Goal: Find specific page/section: Find specific page/section

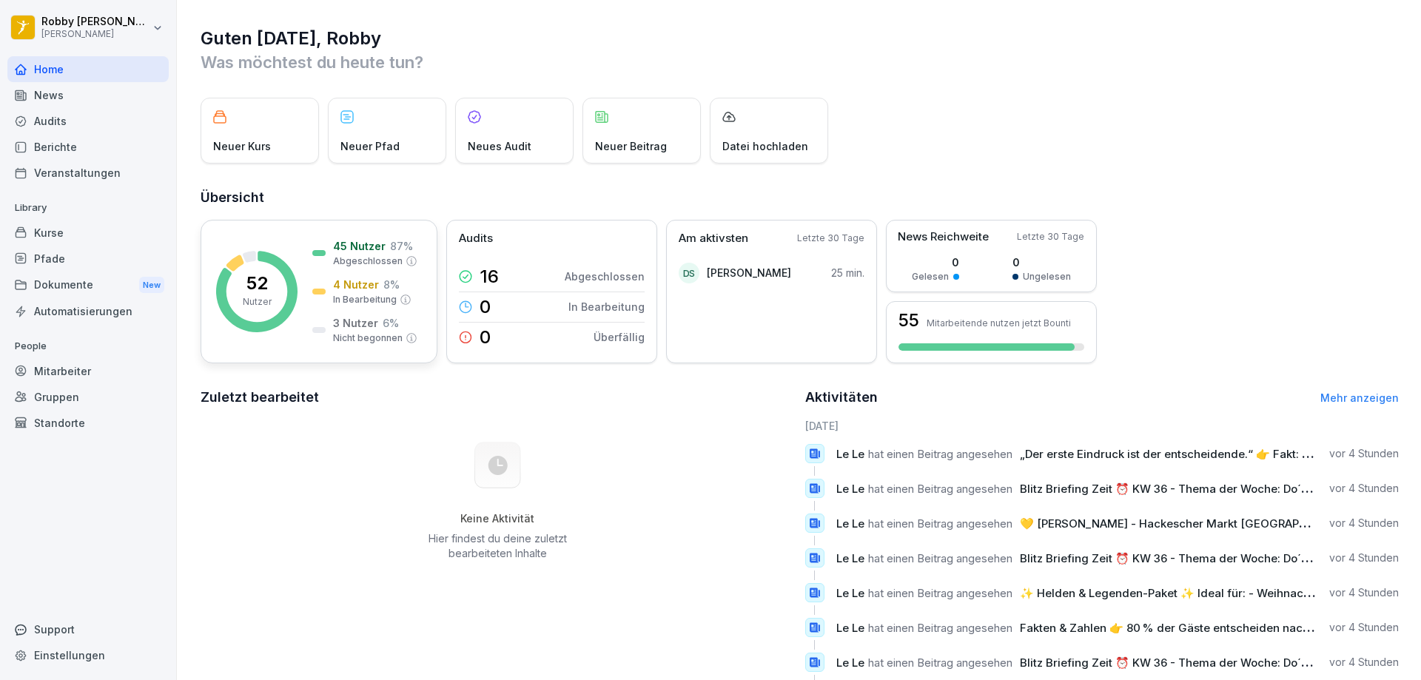
click at [345, 284] on p "4 Nutzer" at bounding box center [356, 285] width 46 height 16
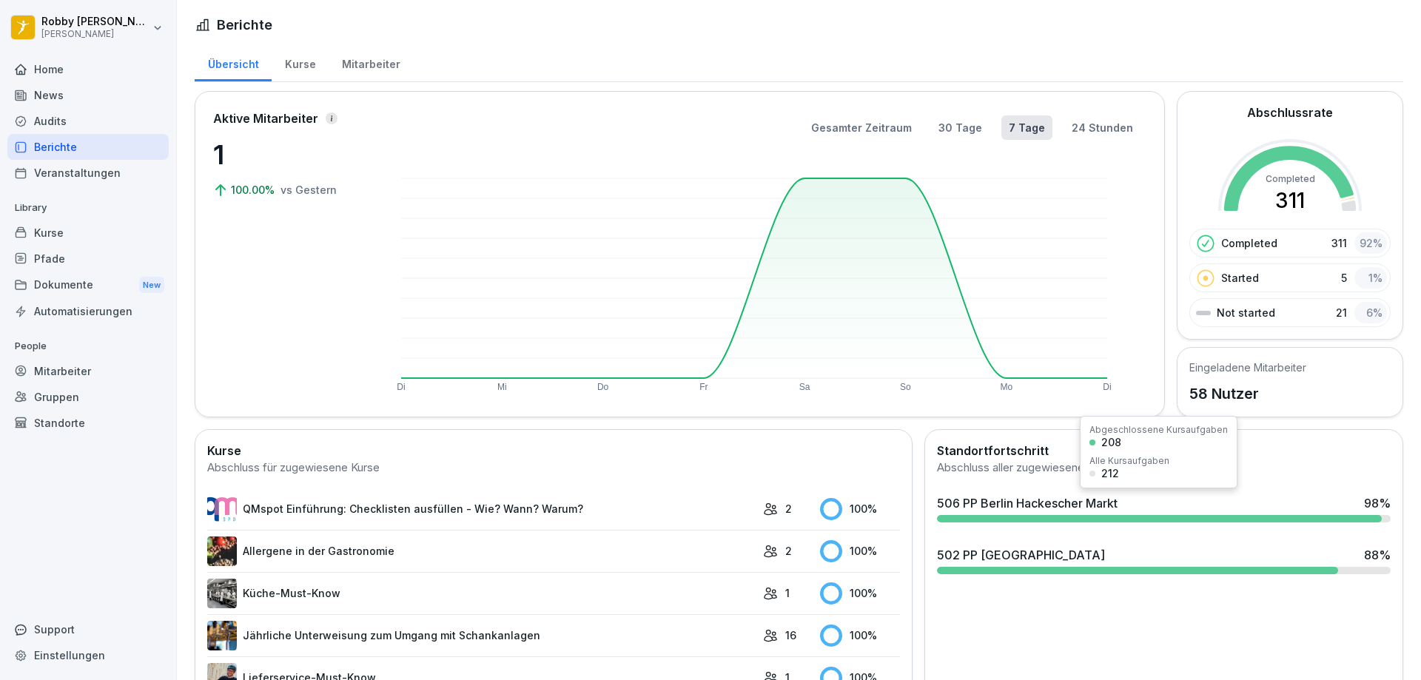
click at [1012, 506] on div "506 PP Berlin Hackescher Markt" at bounding box center [1027, 503] width 181 height 18
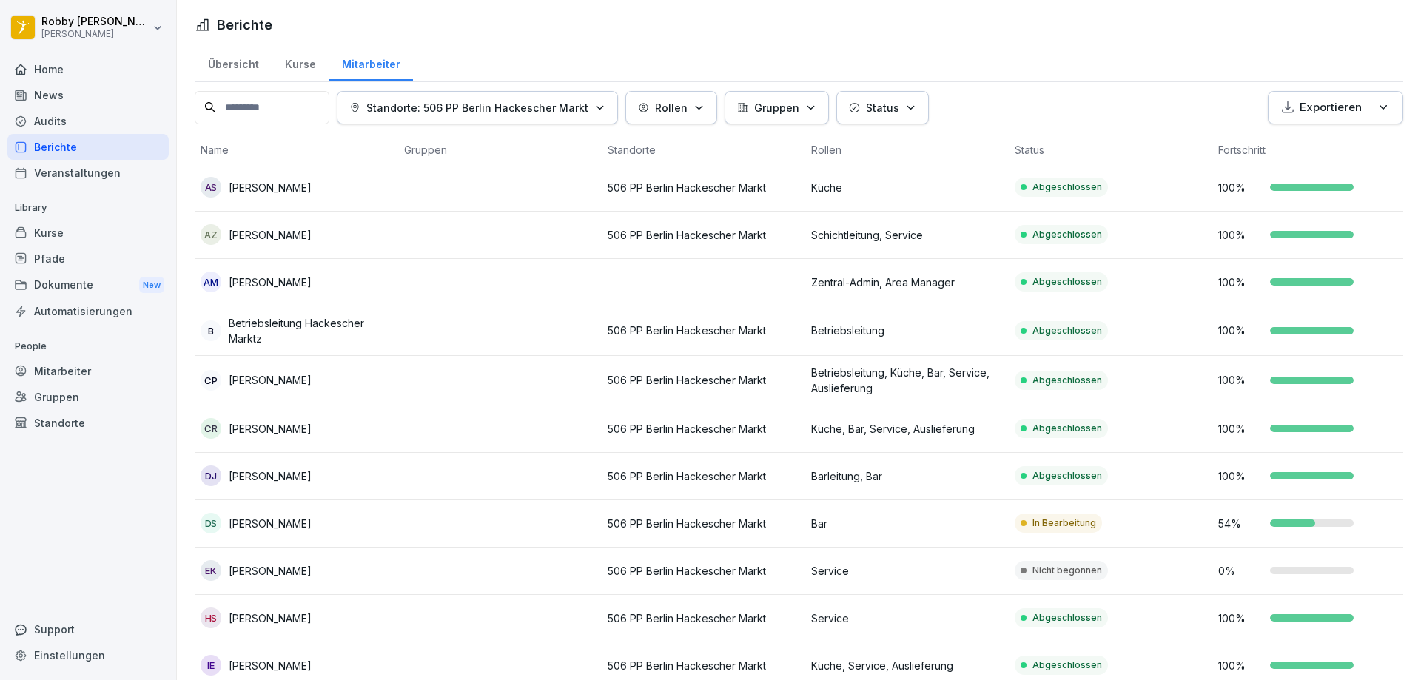
click at [352, 67] on div "Mitarbeiter" at bounding box center [371, 63] width 84 height 38
